Goal: Information Seeking & Learning: Learn about a topic

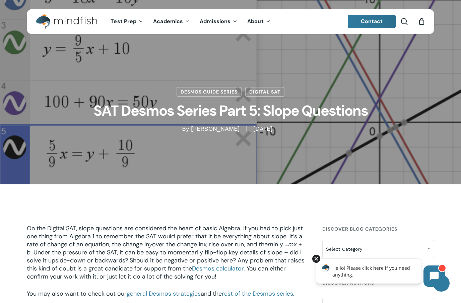
click at [316, 259] on div at bounding box center [316, 259] width 8 height 8
click at [236, 261] on span "x + b. Under the pressure of the SAT, it can be easy to momentarily flip-flop k…" at bounding box center [166, 260] width 278 height 40
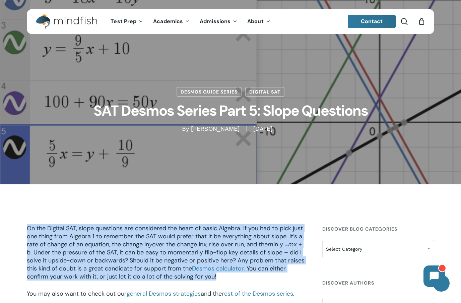
click at [236, 261] on span "x + b. Under the pressure of the SAT, it can be easy to momentarily flip-flop k…" at bounding box center [166, 260] width 278 height 40
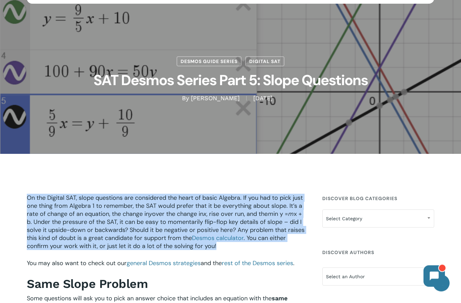
scroll to position [49, 0]
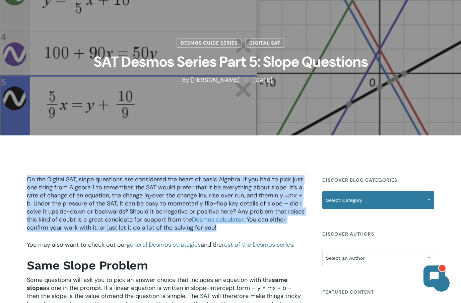
click at [366, 206] on span "Select Category" at bounding box center [378, 200] width 111 height 14
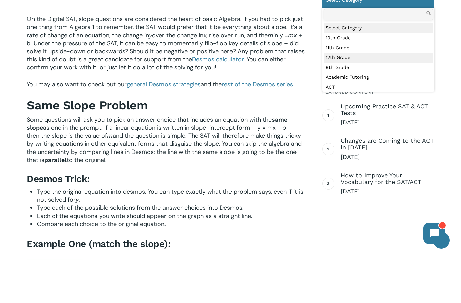
click at [227, 281] on h4 "Example One (match the slope):" at bounding box center [166, 287] width 279 height 12
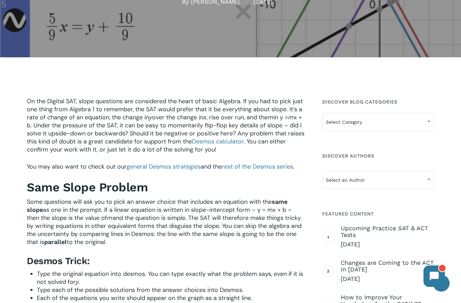
scroll to position [0, 0]
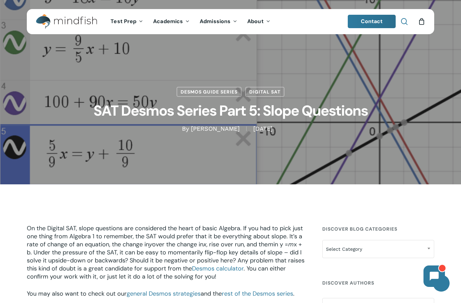
click at [406, 23] on span "Main Menu" at bounding box center [404, 21] width 7 height 7
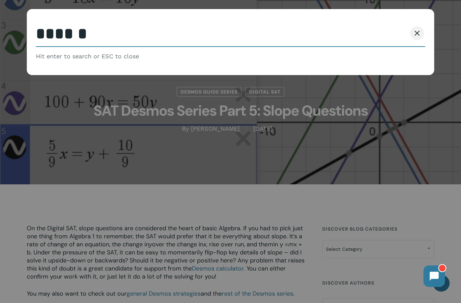
type input "******"
click at [392, 33] on button "Search" at bounding box center [391, 33] width 31 height 14
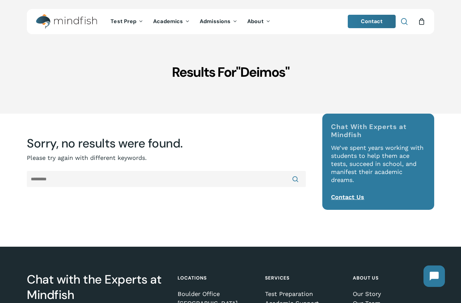
click at [405, 24] on span "Main Menu" at bounding box center [404, 21] width 7 height 7
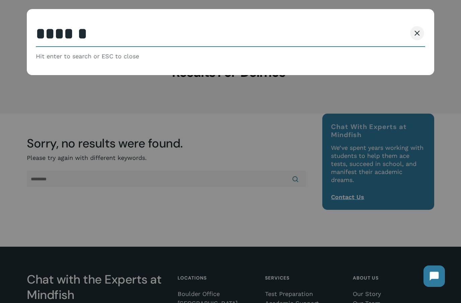
type input "******"
click at [392, 33] on button "Search" at bounding box center [391, 33] width 31 height 14
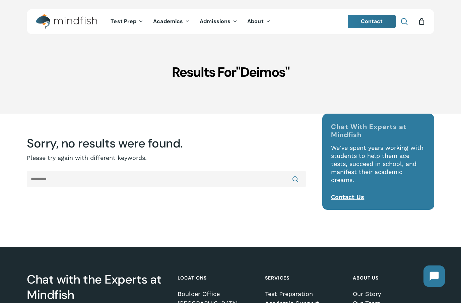
click at [407, 24] on span "Main Menu" at bounding box center [404, 21] width 7 height 7
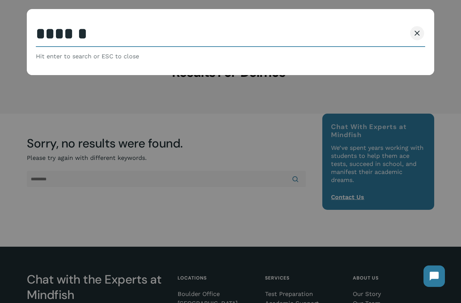
type input "******"
click at [392, 33] on button "Search" at bounding box center [391, 33] width 31 height 14
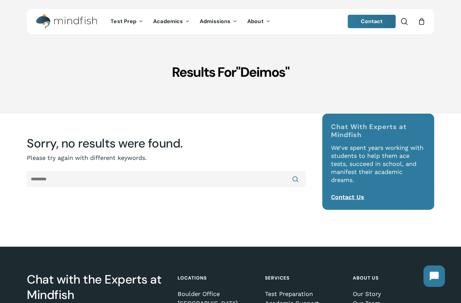
click at [402, 26] on li "search" at bounding box center [405, 21] width 8 height 25
click at [406, 23] on span "Main Menu" at bounding box center [404, 21] width 7 height 7
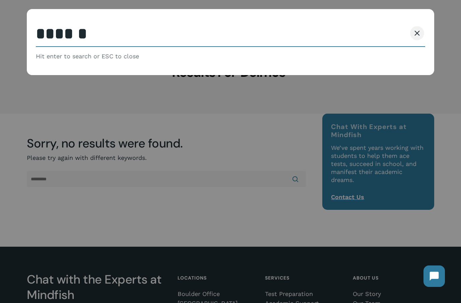
type input "******"
click at [392, 33] on button "Search" at bounding box center [391, 33] width 31 height 14
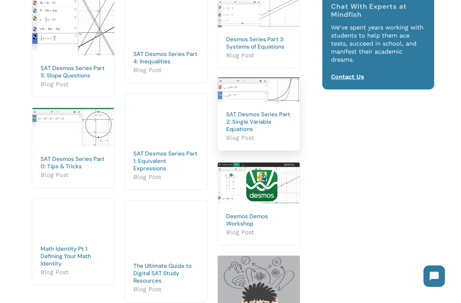
scroll to position [156, 0]
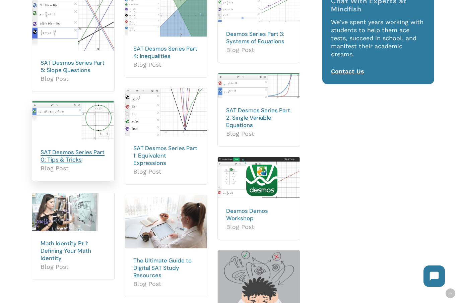
click at [77, 163] on link "SAT Desmos Series Part 0: Tips & Tricks" at bounding box center [73, 156] width 64 height 15
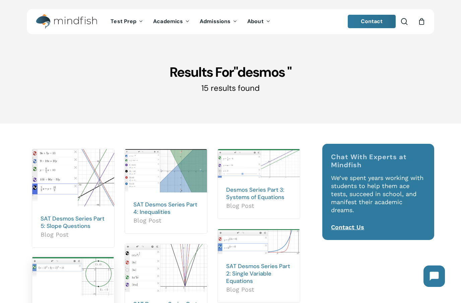
scroll to position [183, 0]
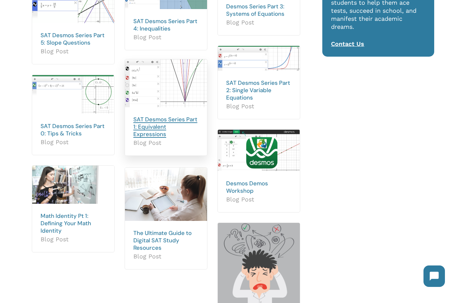
click at [158, 134] on link "SAT Desmos Series Part 1: Equivalent Expressions" at bounding box center [165, 127] width 64 height 22
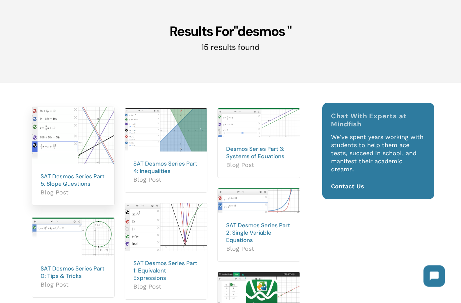
scroll to position [0, 0]
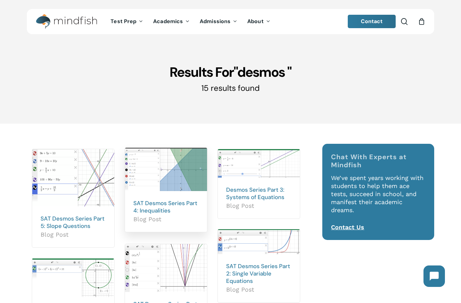
click at [162, 185] on img at bounding box center [166, 169] width 82 height 43
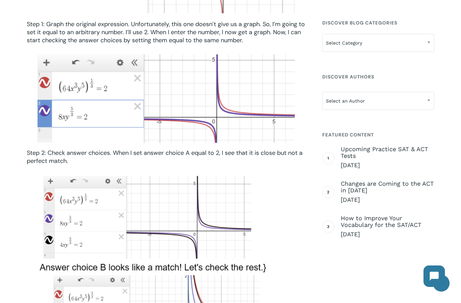
scroll to position [1209, 0]
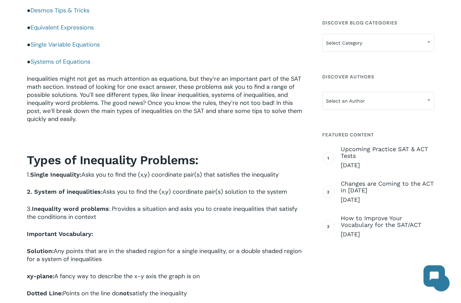
scroll to position [192, 0]
